Goal: Check status: Check status

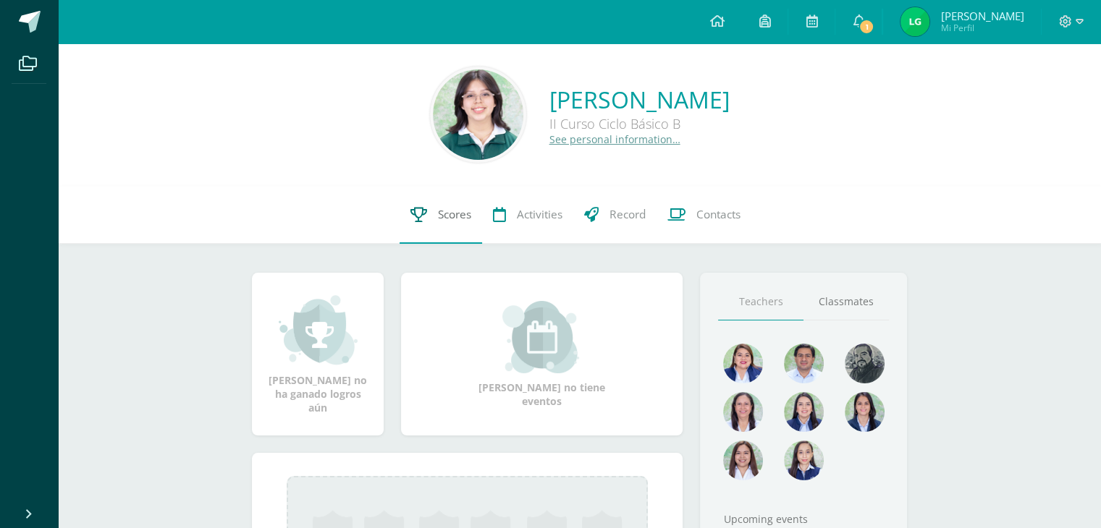
click at [459, 212] on span "Scores" at bounding box center [454, 214] width 33 height 15
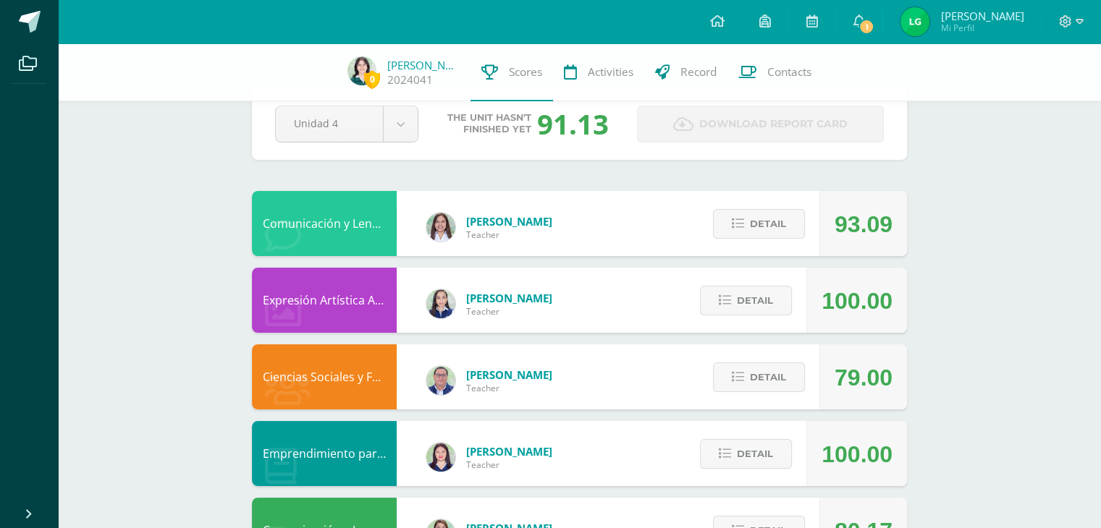
scroll to position [38, 0]
click at [771, 310] on span "Detail" at bounding box center [755, 300] width 36 height 27
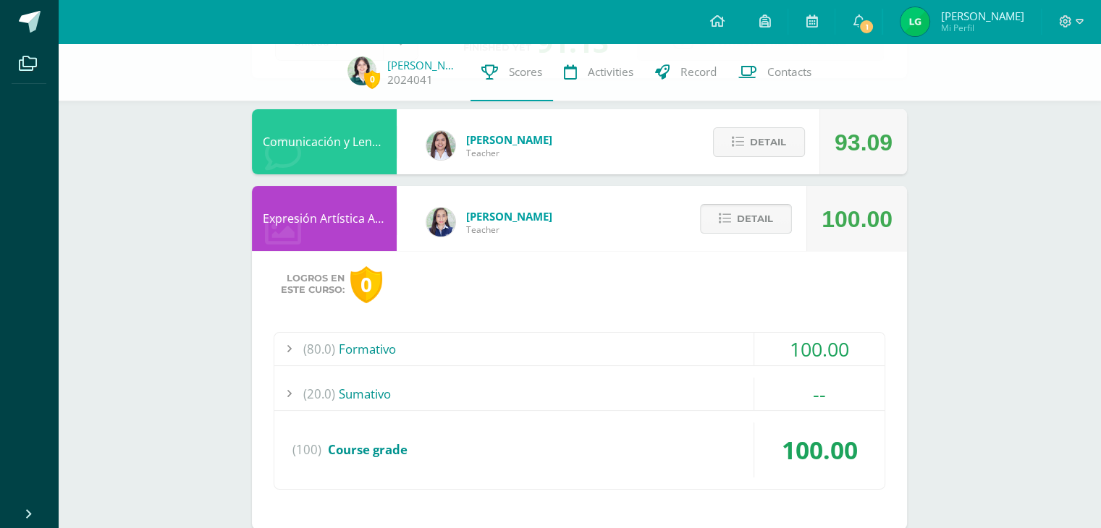
scroll to position [124, 0]
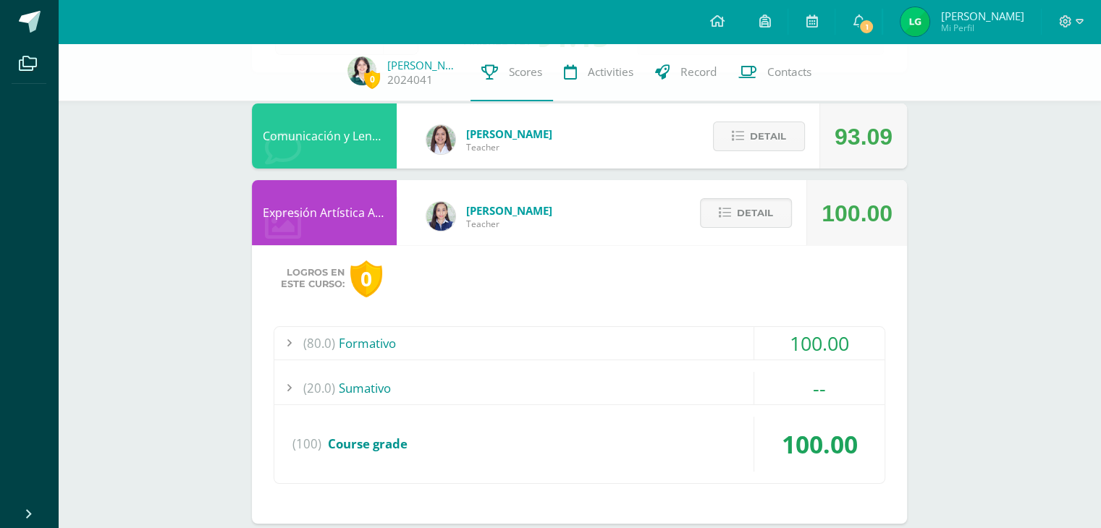
click at [696, 337] on div "(80.0) Formativo" at bounding box center [579, 343] width 610 height 33
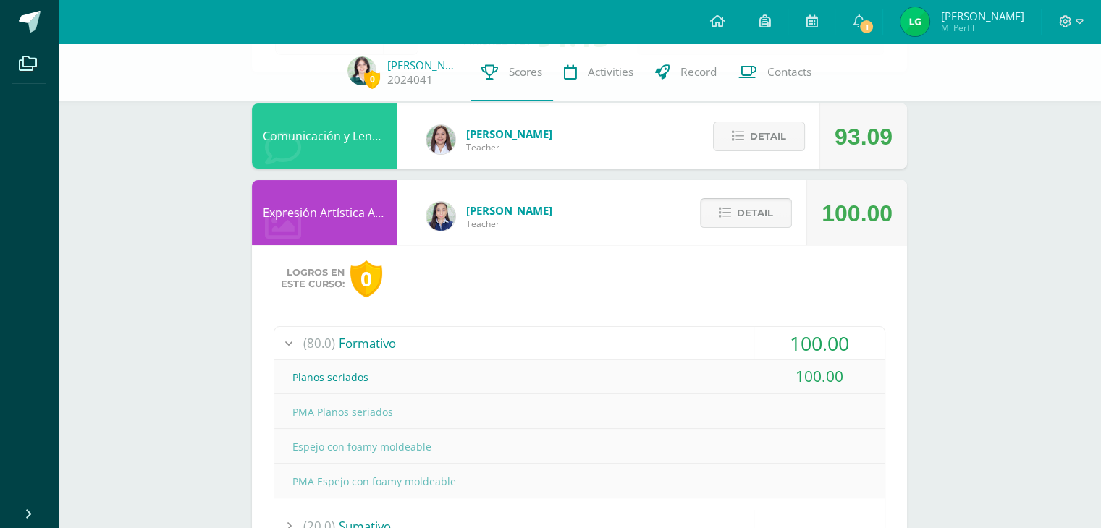
click at [732, 206] on button "Detail" at bounding box center [746, 213] width 92 height 30
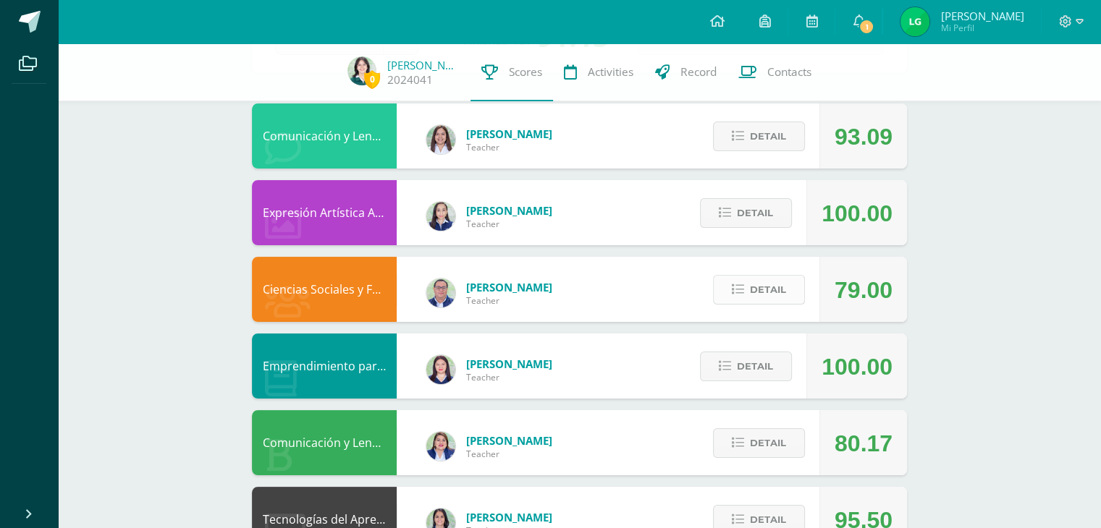
click at [747, 298] on button "Detail" at bounding box center [759, 290] width 92 height 30
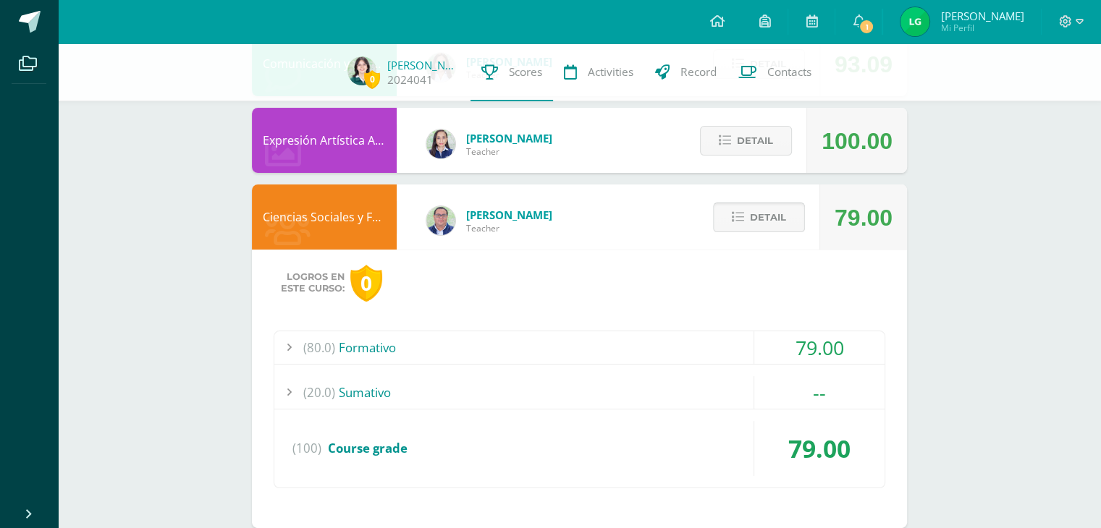
scroll to position [202, 0]
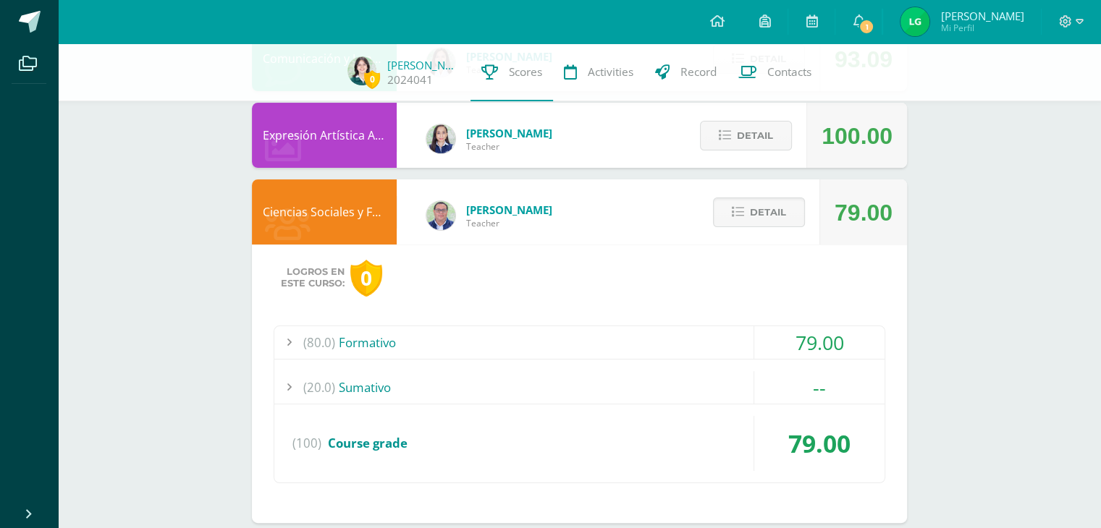
click at [674, 351] on div "(80.0) Formativo" at bounding box center [579, 342] width 610 height 33
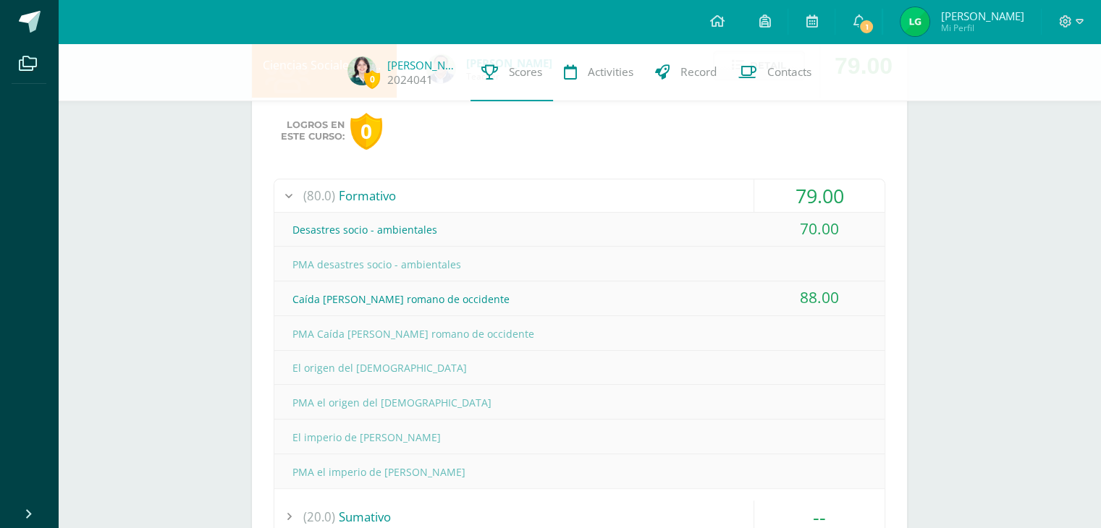
scroll to position [350, 0]
click at [360, 200] on div "(80.0) Formativo" at bounding box center [579, 195] width 610 height 33
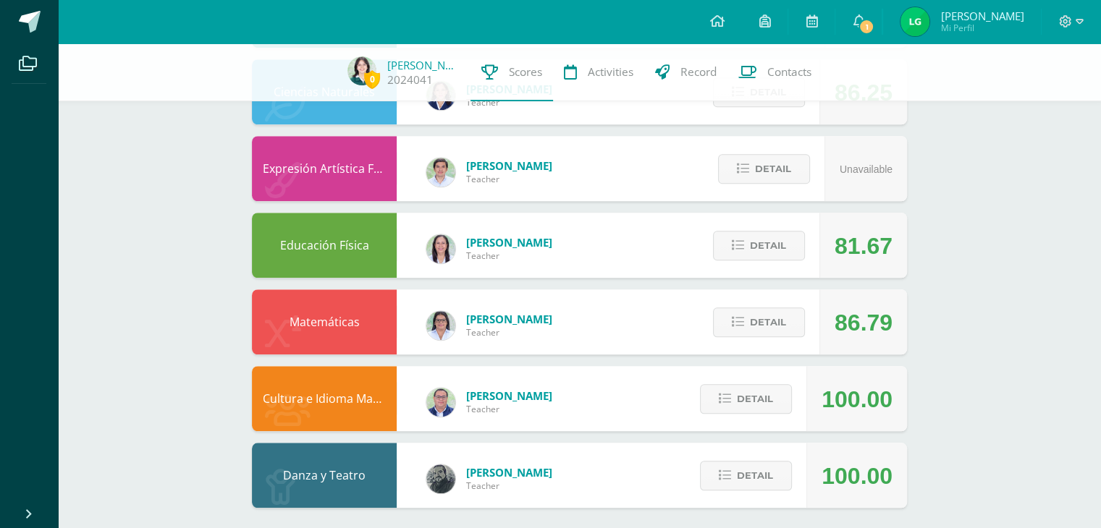
scroll to position [1140, 0]
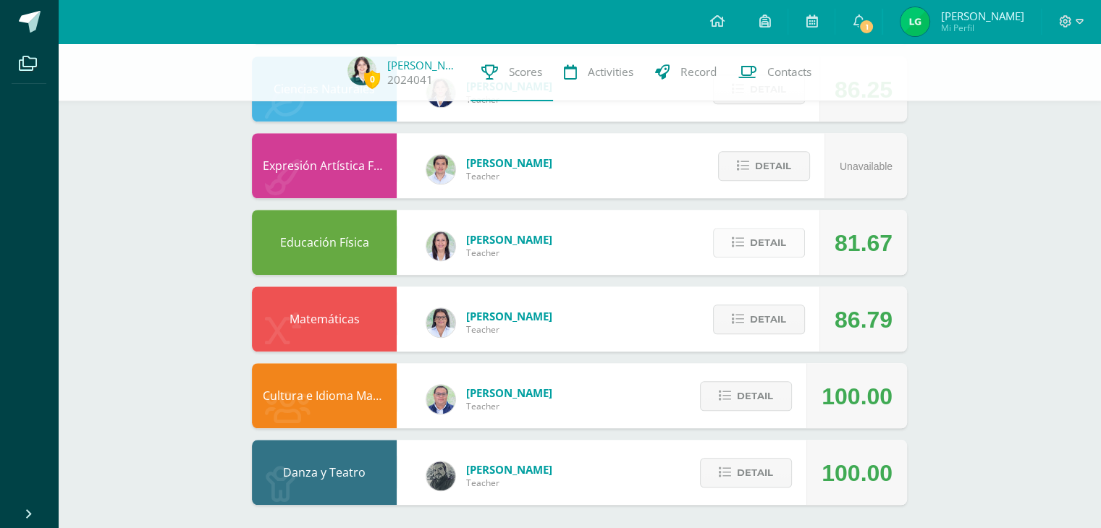
click at [784, 237] on span "Detail" at bounding box center [768, 242] width 36 height 27
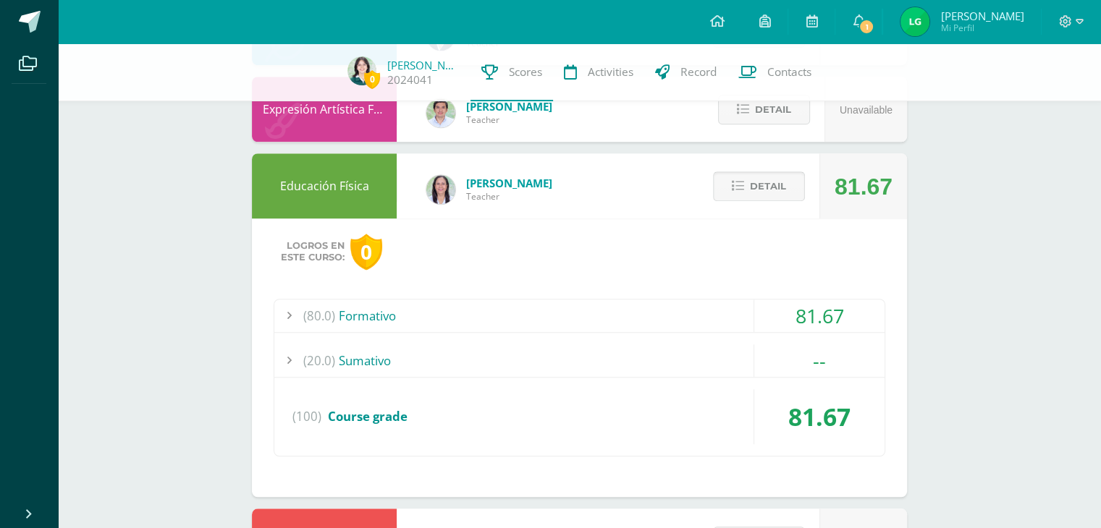
scroll to position [1198, 0]
click at [729, 186] on button "Detail" at bounding box center [759, 186] width 92 height 30
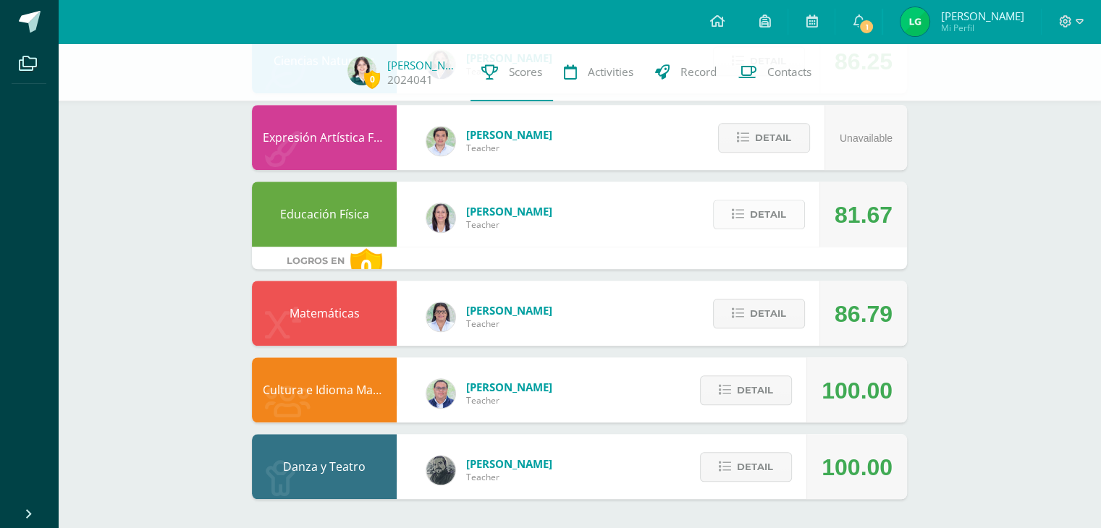
scroll to position [1145, 0]
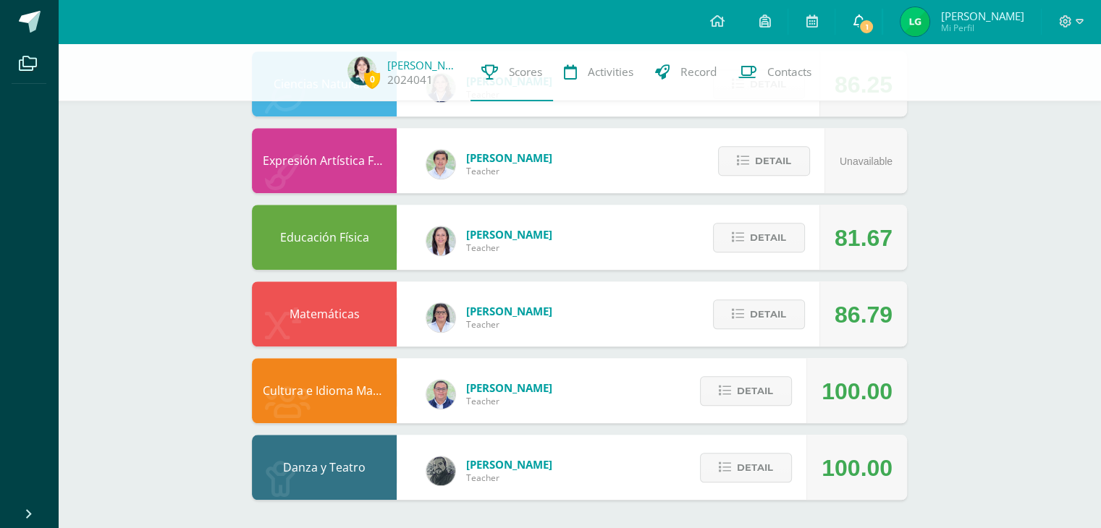
click at [874, 24] on span "1" at bounding box center [866, 27] width 16 height 16
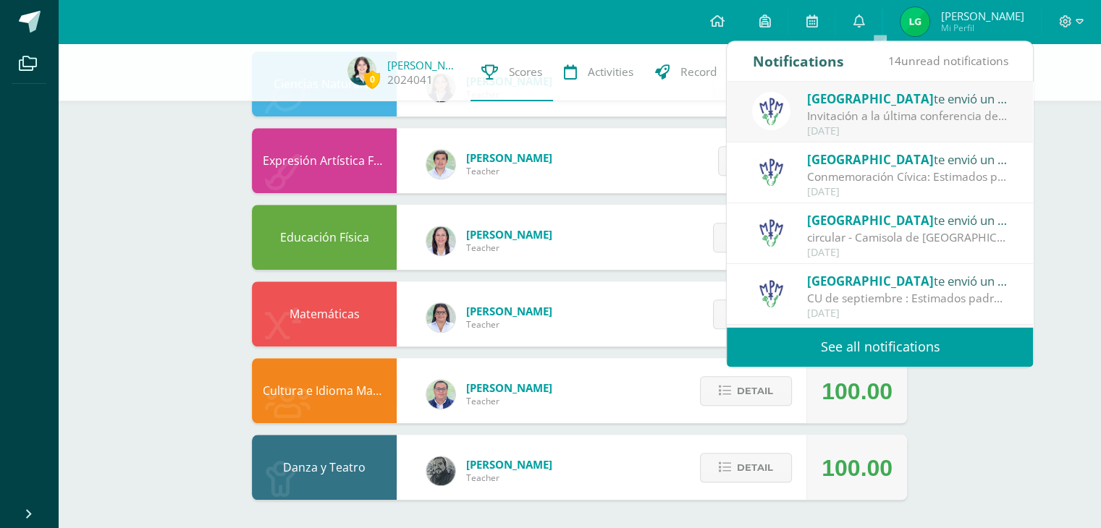
click at [865, 111] on div "Invitación a la última conferencia del año: Estimados padres de familia: Con mu…" at bounding box center [907, 116] width 201 height 17
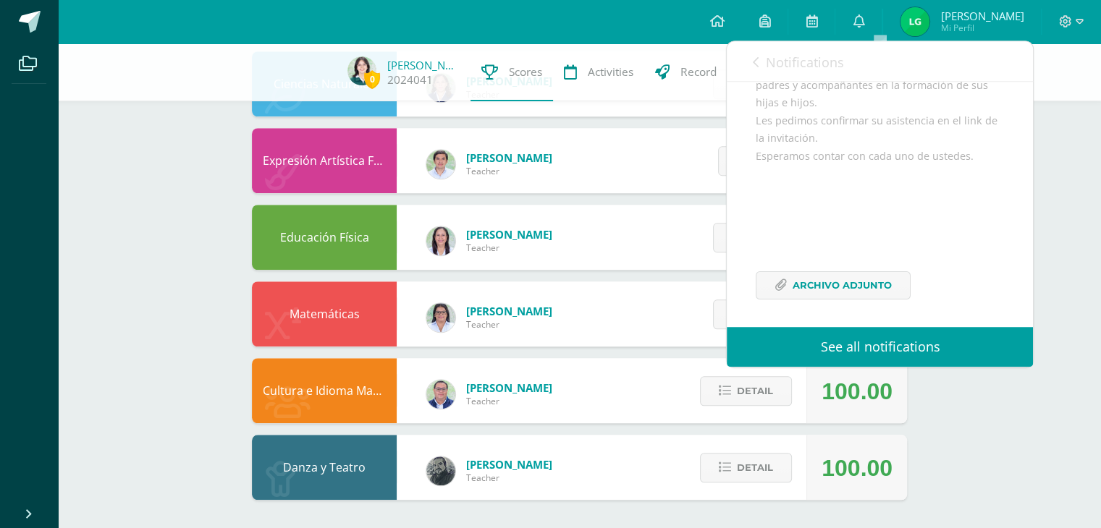
scroll to position [405, 0]
click at [753, 64] on icon at bounding box center [755, 62] width 6 height 12
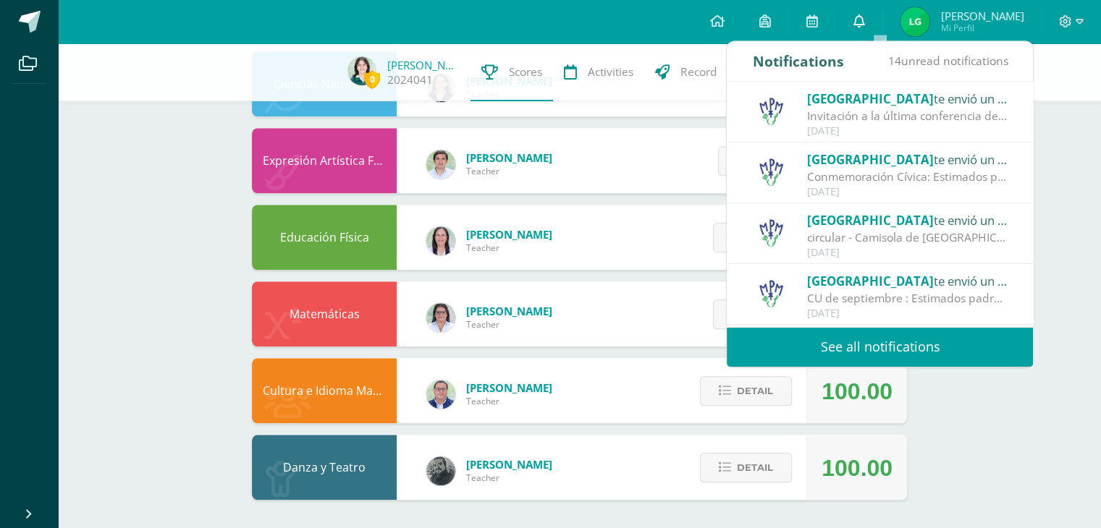
click at [864, 19] on icon at bounding box center [858, 20] width 12 height 13
